Goal: Navigation & Orientation: Find specific page/section

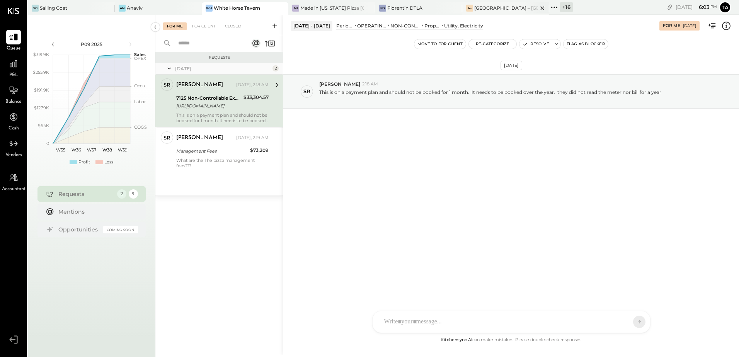
click at [500, 7] on div "[GEOGRAPHIC_DATA] – [GEOGRAPHIC_DATA]" at bounding box center [505, 8] width 63 height 7
